Goal: Information Seeking & Learning: Learn about a topic

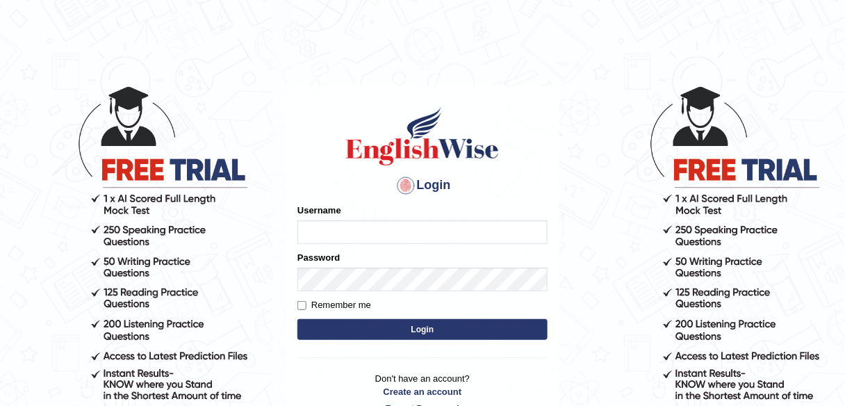
type input "Chefgokul"
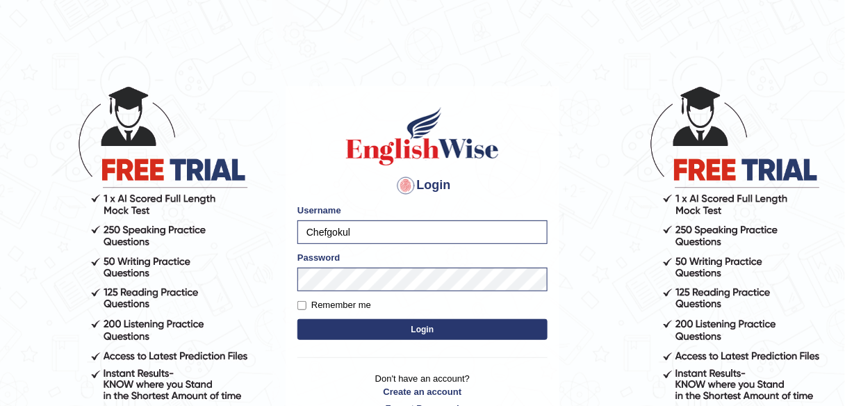
click at [366, 344] on div "Login Please fix the following errors: Username Chefgokul Password Remember me …" at bounding box center [422, 260] width 274 height 348
click at [367, 335] on button "Login" at bounding box center [422, 329] width 250 height 21
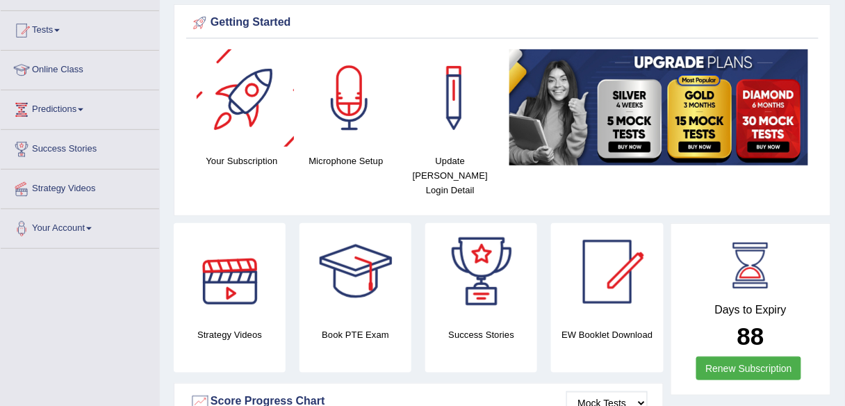
scroll to position [76, 0]
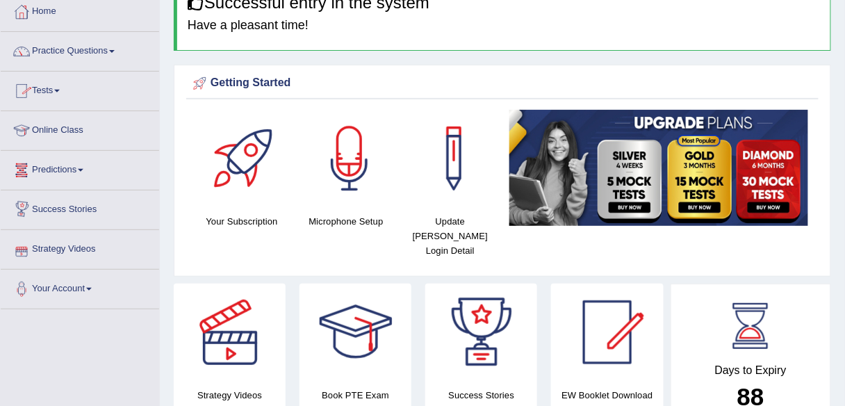
click at [78, 245] on link "Strategy Videos" at bounding box center [80, 247] width 158 height 35
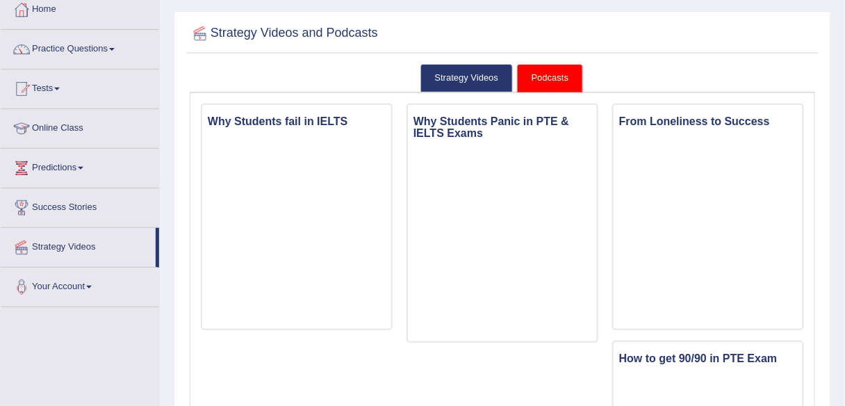
scroll to position [111, 0]
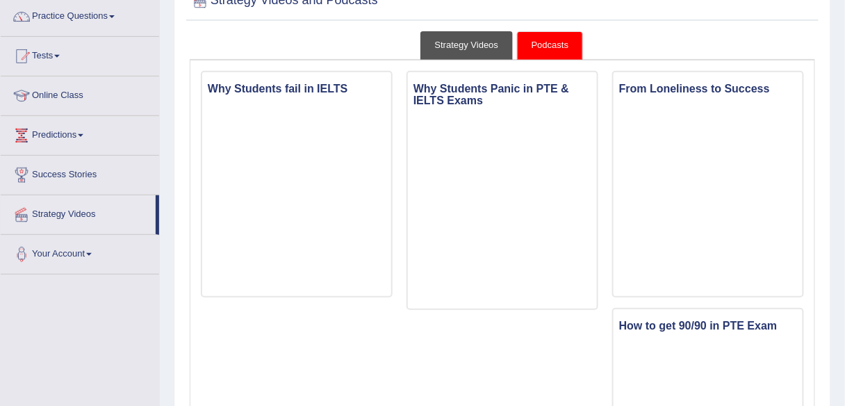
click at [478, 43] on link "Strategy Videos" at bounding box center [466, 45] width 93 height 28
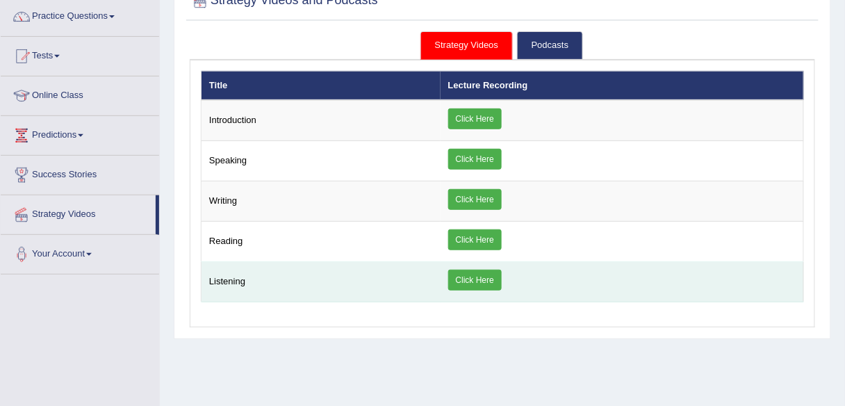
click at [462, 274] on link "Click Here" at bounding box center [474, 280] width 53 height 21
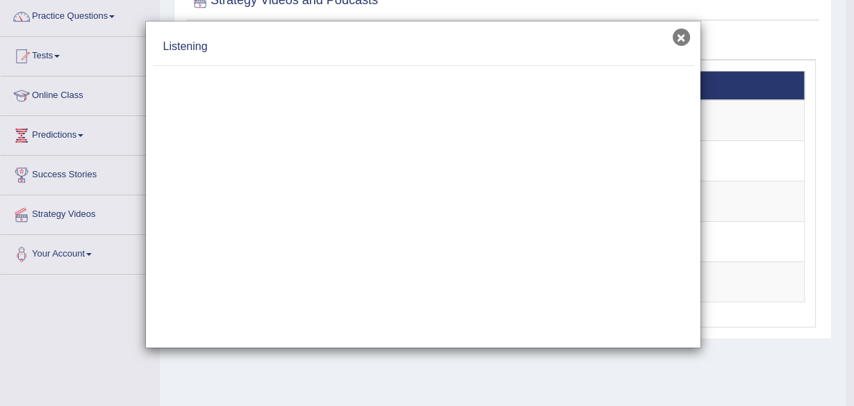
click at [681, 35] on button "×" at bounding box center [680, 36] width 17 height 17
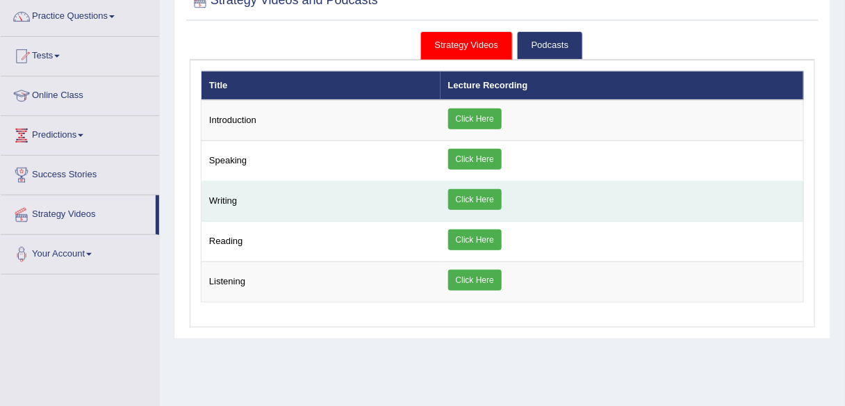
click at [474, 199] on link "Click Here" at bounding box center [474, 199] width 53 height 21
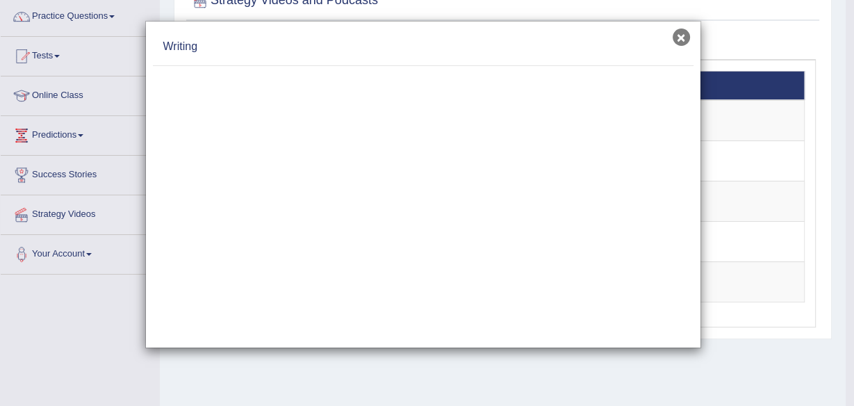
click at [678, 35] on button "×" at bounding box center [680, 36] width 17 height 17
